Goal: Task Accomplishment & Management: Manage account settings

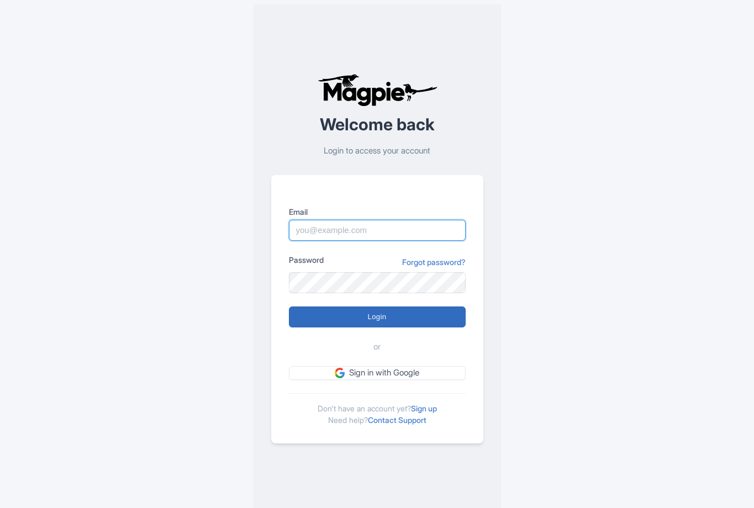
type input "[EMAIL_ADDRESS][DOMAIN_NAME]"
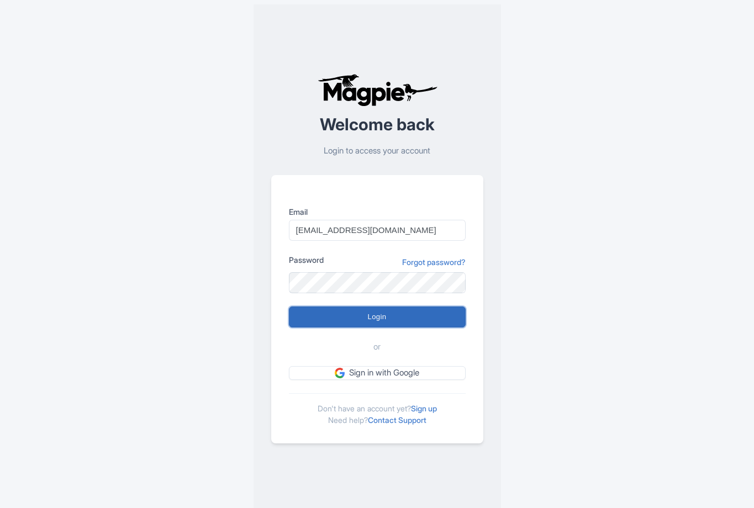
click at [318, 312] on input "Login" at bounding box center [377, 316] width 177 height 21
type input "Logging in..."
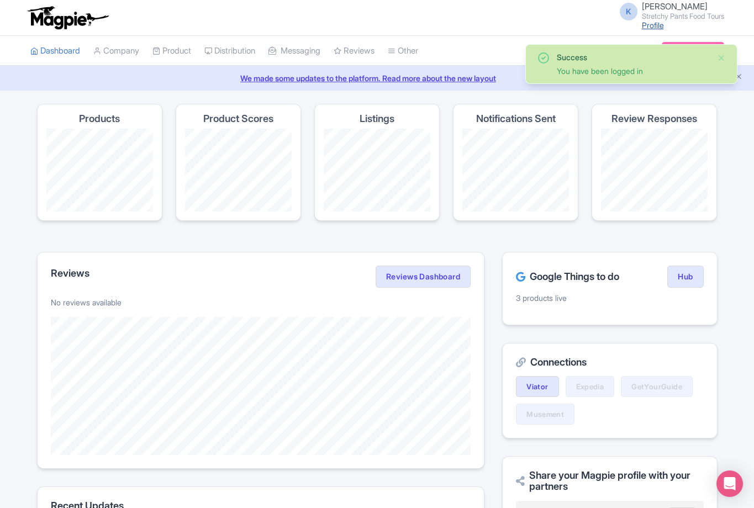
click at [643, 23] on link "Profile" at bounding box center [652, 24] width 22 height 9
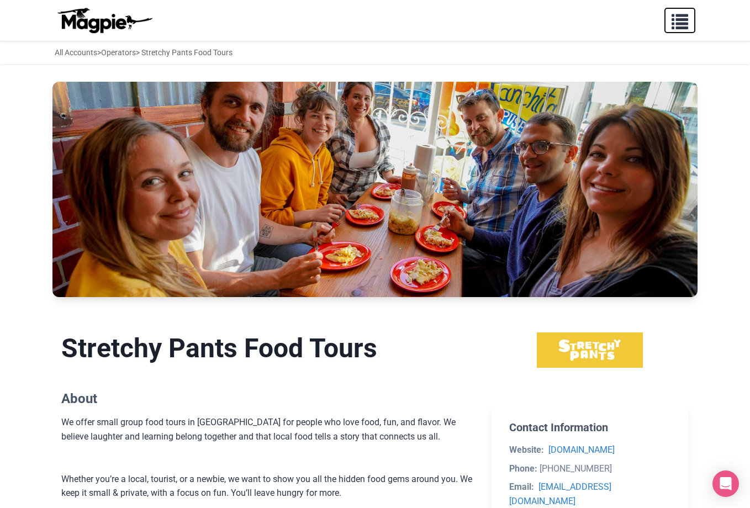
click at [680, 30] on button "button" at bounding box center [679, 20] width 31 height 25
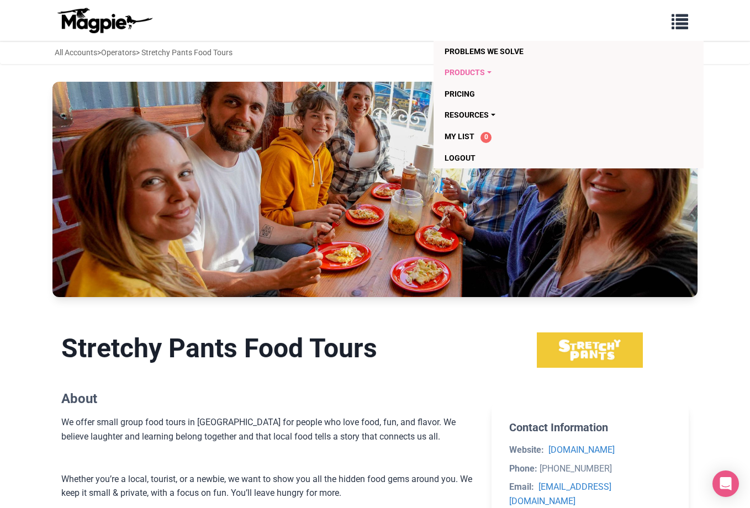
click at [478, 72] on link "Products" at bounding box center [546, 72] width 204 height 21
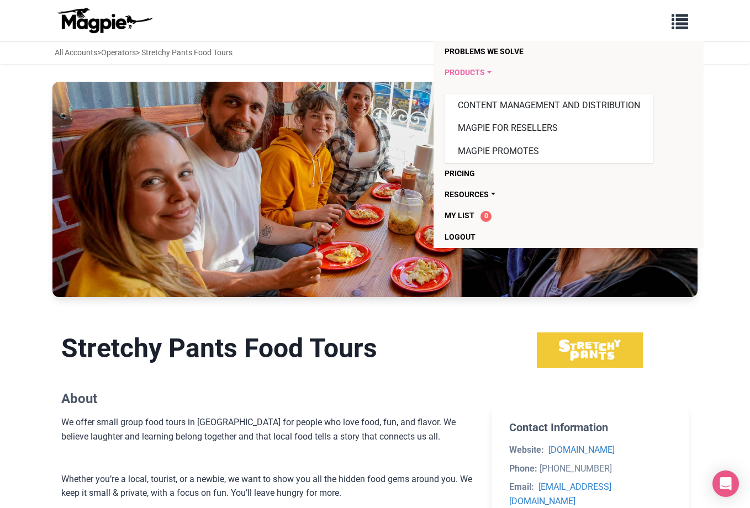
click at [478, 72] on link "Products" at bounding box center [546, 72] width 204 height 21
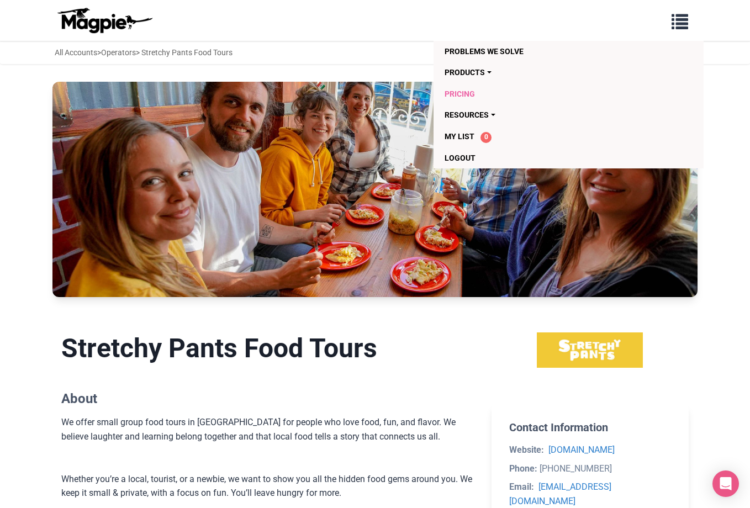
click at [476, 96] on link "Pricing" at bounding box center [546, 93] width 204 height 21
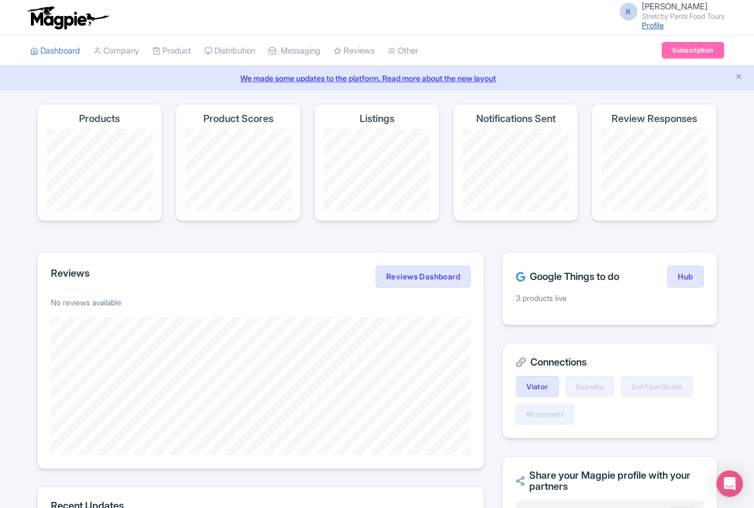
click at [641, 26] on link "Profile" at bounding box center [652, 24] width 22 height 9
drag, startPoint x: 753, startPoint y: 136, endPoint x: 753, endPoint y: 216, distance: 80.0
click at [753, 216] on div "Magpie recommends Look into TUI Musement as a distribution channel TUI Musement…" at bounding box center [377, 450] width 754 height 692
click at [673, 49] on link "Subscription" at bounding box center [692, 50] width 62 height 17
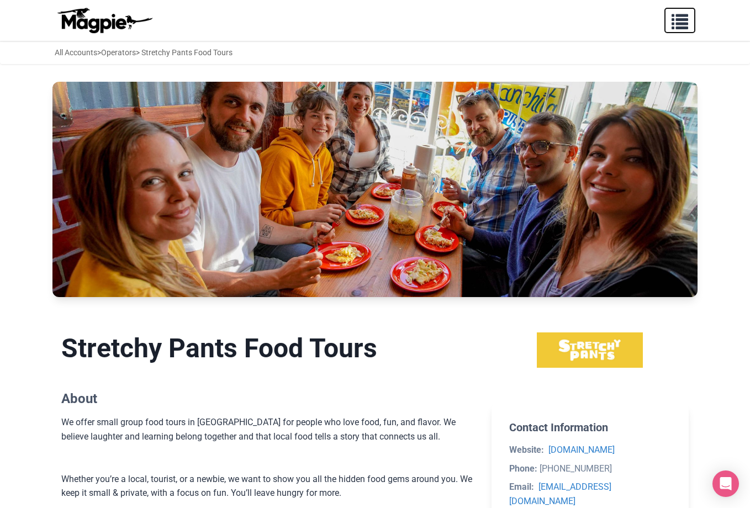
click at [672, 24] on span "button" at bounding box center [679, 19] width 17 height 17
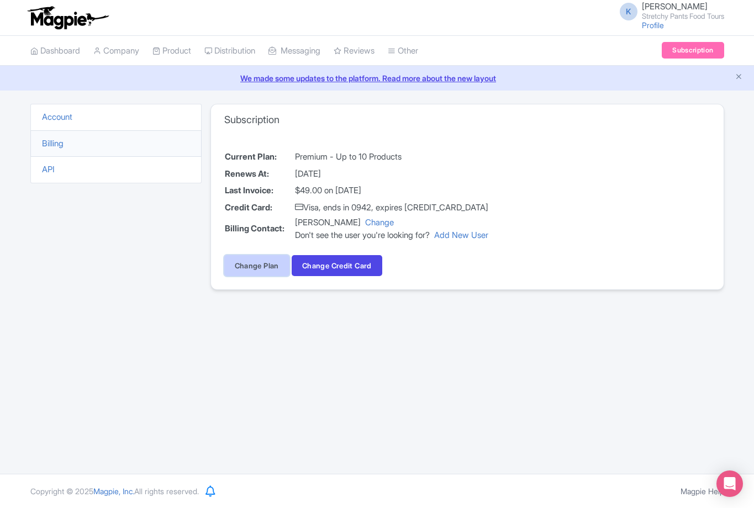
click at [236, 270] on link "Change Plan" at bounding box center [256, 265] width 65 height 21
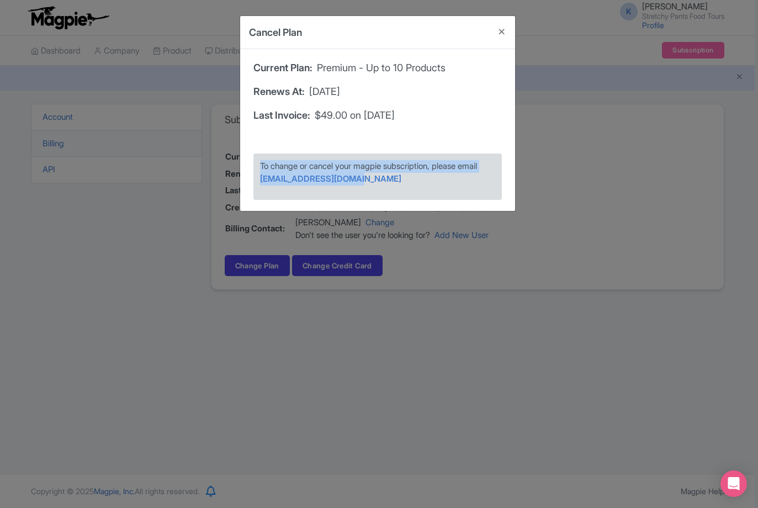
drag, startPoint x: 365, startPoint y: 182, endPoint x: 231, endPoint y: 171, distance: 135.1
click at [231, 171] on div "Cancel Plan Current Plan: Premium - Up to 10 Products Renews At: [DATE] Last In…" at bounding box center [379, 254] width 758 height 508
click at [423, 192] on div "To change or cancel your magpie subscription, please email [EMAIL_ADDRESS][DOMA…" at bounding box center [377, 176] width 248 height 46
drag, startPoint x: 381, startPoint y: 185, endPoint x: 251, endPoint y: 177, distance: 130.0
click at [251, 177] on div "To change or cancel your magpie subscription, please email [EMAIL_ADDRESS][DOMA…" at bounding box center [377, 176] width 270 height 68
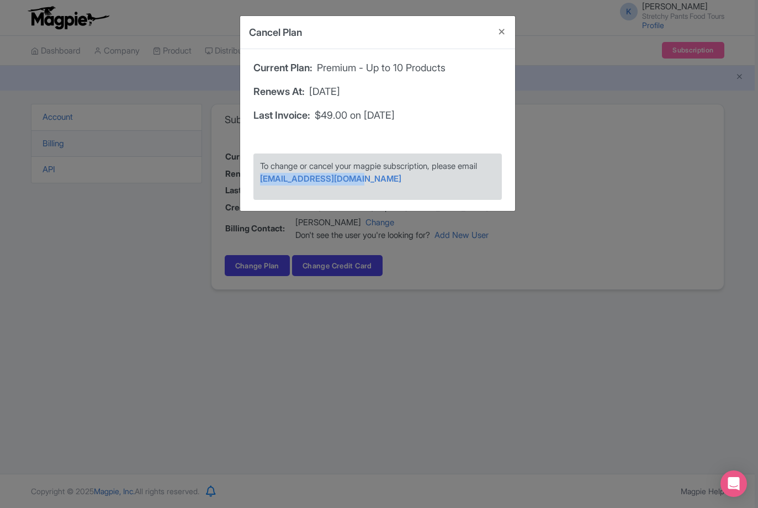
copy link "[EMAIL_ADDRESS][DOMAIN_NAME]"
click at [502, 34] on button "Close" at bounding box center [502, 31] width 26 height 31
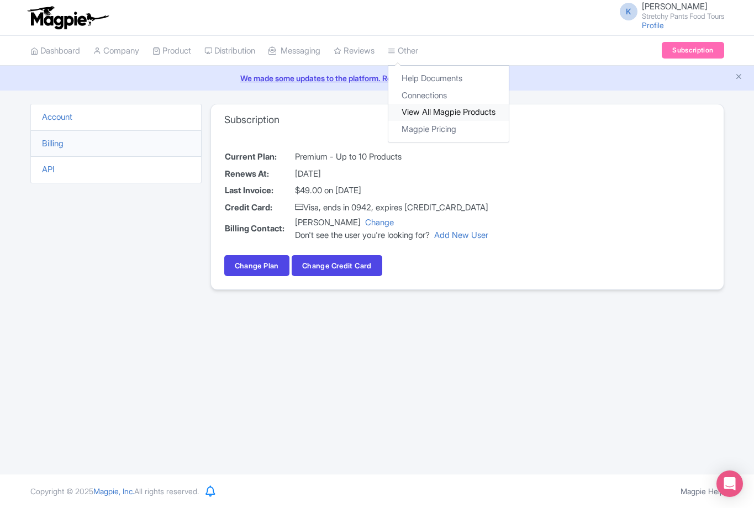
click at [433, 110] on link "View All Magpie Products" at bounding box center [448, 112] width 120 height 17
click at [445, 129] on link "Magpie Pricing" at bounding box center [448, 129] width 120 height 17
